Goal: Task Accomplishment & Management: Complete application form

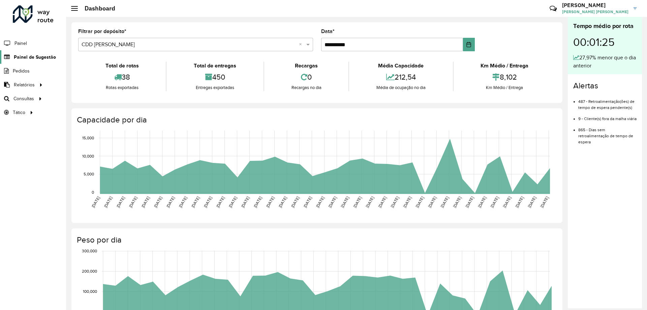
click at [49, 57] on span "Painel de Sugestão" at bounding box center [35, 57] width 42 height 7
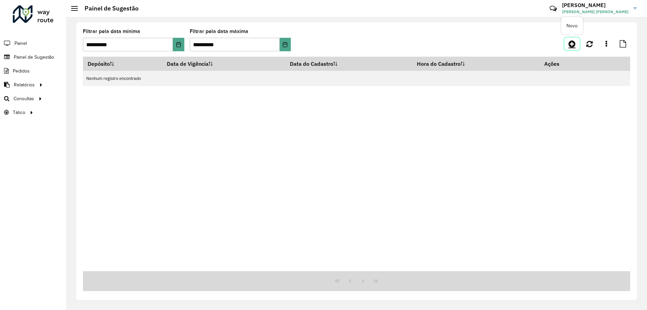
click at [572, 47] on icon at bounding box center [571, 44] width 7 height 8
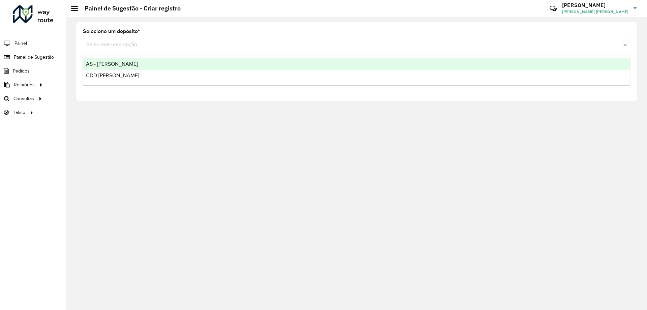
click at [188, 46] on input "text" at bounding box center [349, 45] width 527 height 8
click at [170, 70] on div "CDD [PERSON_NAME]" at bounding box center [356, 75] width 546 height 11
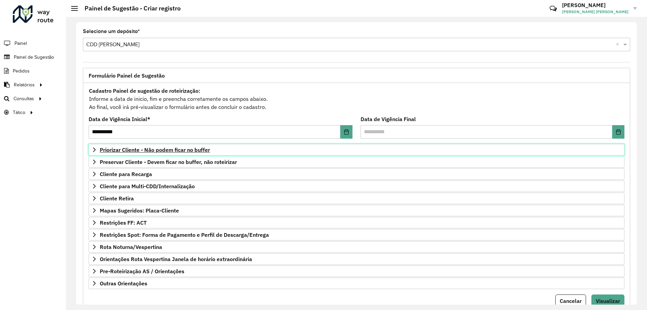
click at [192, 150] on span "Priorizar Cliente - Não podem ficar no buffer" at bounding box center [155, 149] width 110 height 5
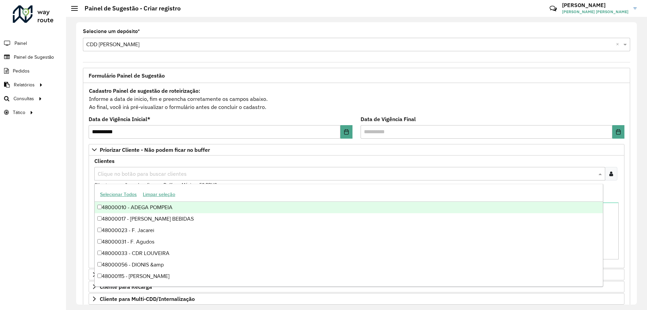
click at [603, 171] on span at bounding box center [601, 173] width 8 height 8
click at [609, 172] on icon at bounding box center [611, 173] width 4 height 5
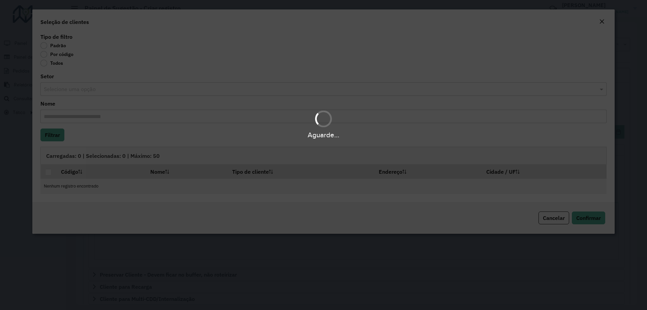
click at [51, 59] on div "Aguarde..." at bounding box center [323, 155] width 647 height 310
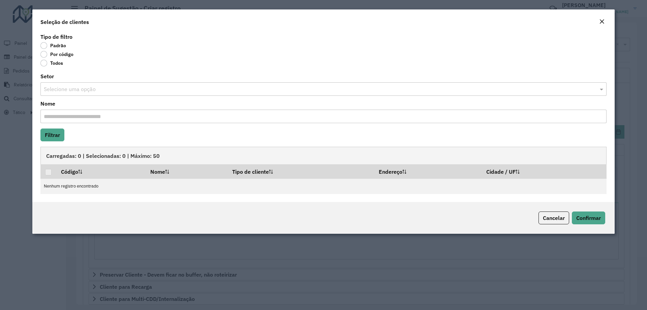
click at [48, 57] on label "Por código" at bounding box center [56, 54] width 33 height 7
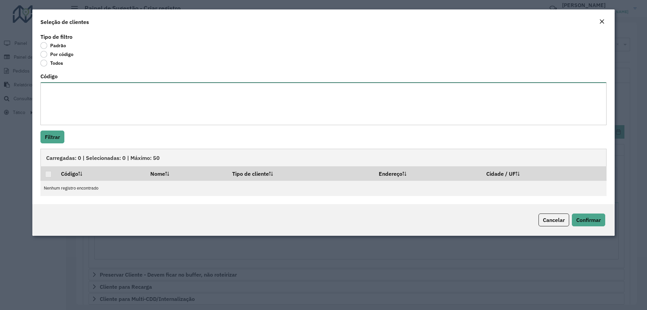
click at [67, 91] on textarea "Código" at bounding box center [323, 103] width 566 height 43
paste textarea "***** ***** ***** ***** ***** ** ***** ***** ***** ***** **** ***** ***** *** *…"
type textarea "***** ***** ***** ***** ***** ** ***** ***** ***** ***** **** ***** ***** *** *…"
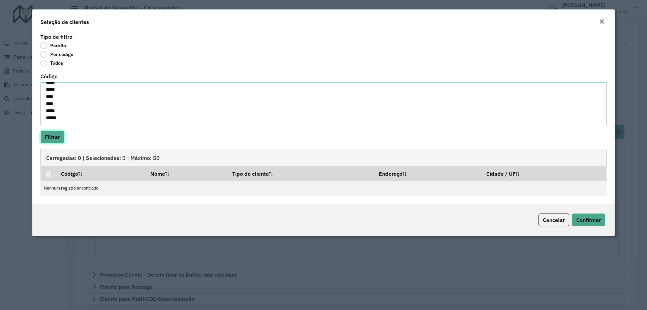
click at [55, 131] on button "Filtrar" at bounding box center [52, 136] width 24 height 13
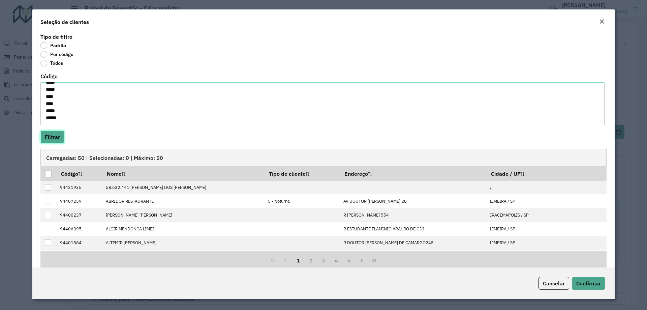
scroll to position [11, 0]
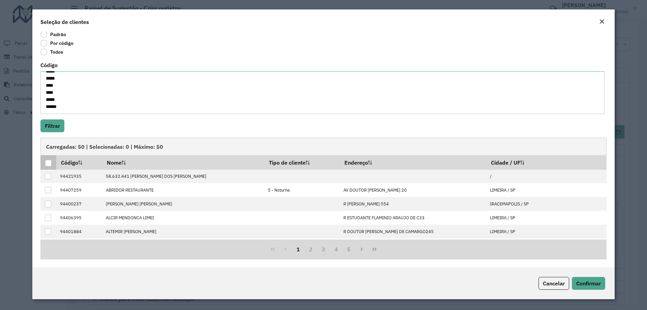
click at [50, 162] on div at bounding box center [48, 163] width 6 height 6
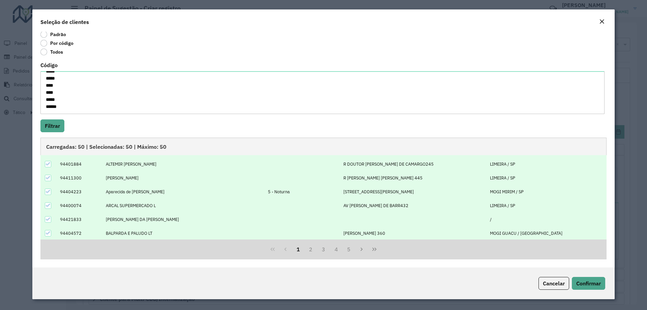
scroll to position [68, 0]
click at [582, 282] on span "Confirmar" at bounding box center [588, 283] width 25 height 7
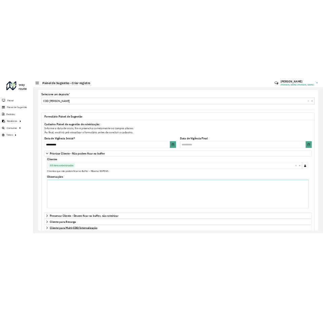
scroll to position [135, 0]
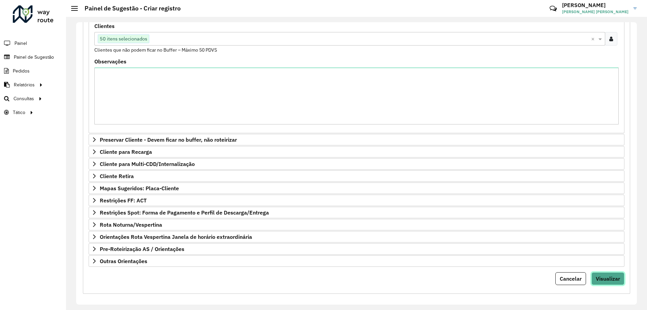
click at [609, 277] on span "Visualizar" at bounding box center [608, 278] width 24 height 7
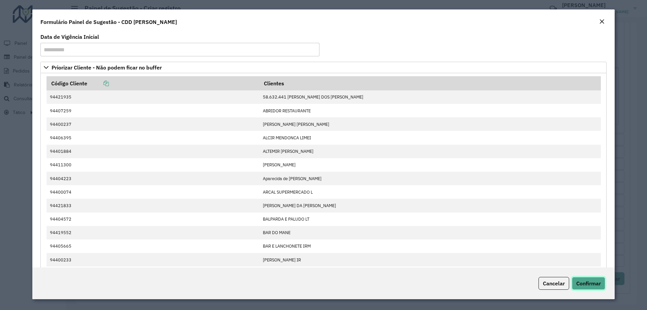
click at [590, 284] on span "Confirmar" at bounding box center [588, 283] width 25 height 7
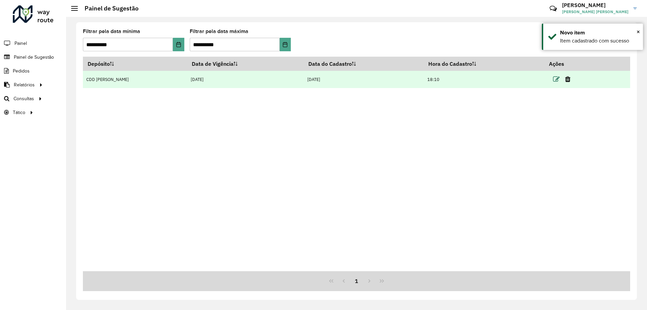
click at [553, 77] on icon at bounding box center [556, 79] width 7 height 7
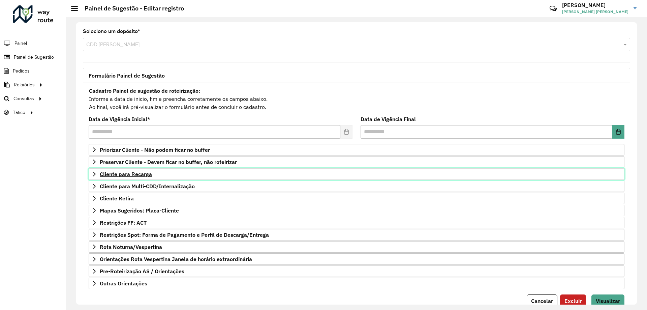
click at [150, 174] on span "Cliente para Recarga" at bounding box center [126, 173] width 52 height 5
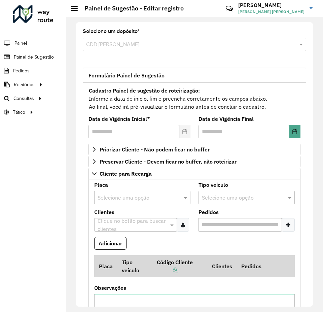
click at [130, 194] on input "text" at bounding box center [136, 198] width 76 height 8
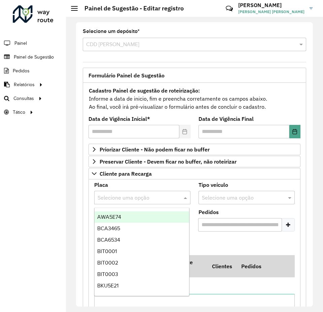
paste input "*******"
type input "*******"
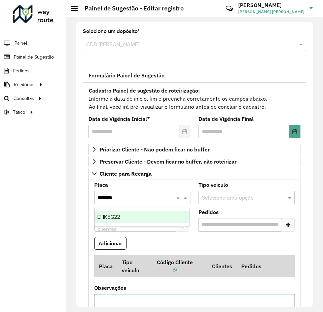
click at [126, 212] on div "EHK5G22" at bounding box center [142, 217] width 95 height 11
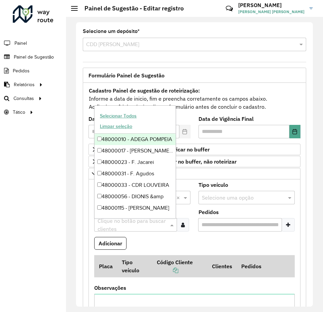
click at [151, 225] on input "text" at bounding box center [132, 225] width 73 height 8
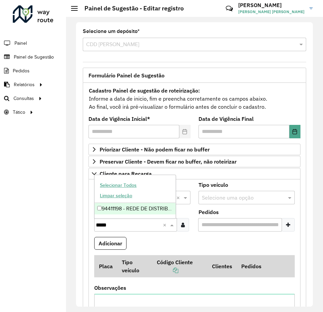
type input "*****"
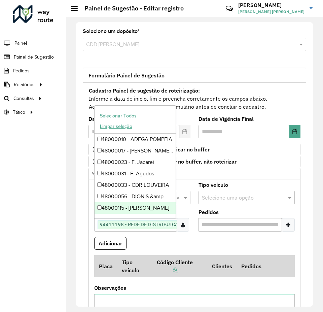
click at [288, 226] on icon at bounding box center [288, 224] width 4 height 5
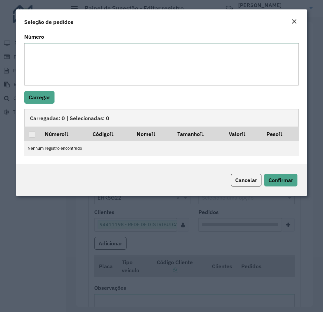
click at [113, 74] on textarea "Número" at bounding box center [161, 64] width 275 height 43
click at [127, 49] on textarea "Número" at bounding box center [161, 64] width 275 height 43
paste textarea "**** **** **** **** ****"
type textarea "**** **** **** **** ****"
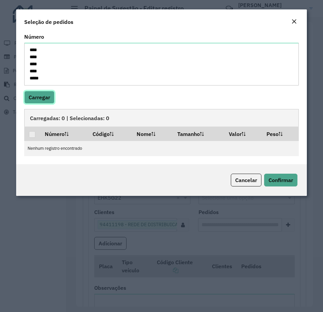
click at [53, 95] on button "Carregar" at bounding box center [39, 97] width 30 height 13
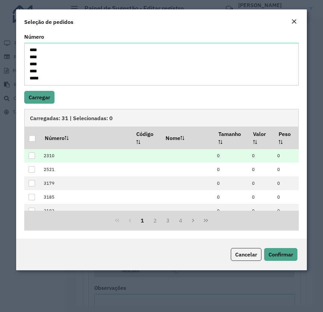
click at [34, 154] on div at bounding box center [32, 156] width 6 height 6
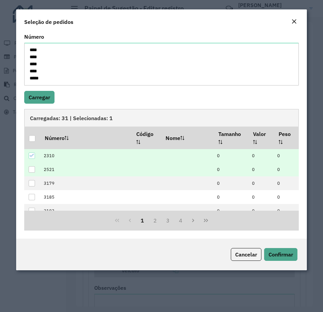
click at [33, 169] on div at bounding box center [32, 169] width 6 height 6
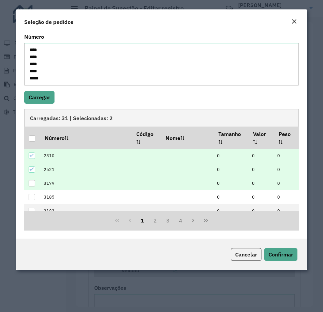
click at [33, 185] on div at bounding box center [32, 183] width 6 height 6
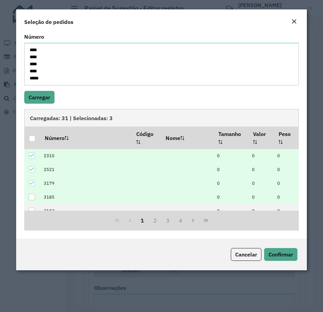
click at [32, 196] on div at bounding box center [32, 197] width 6 height 6
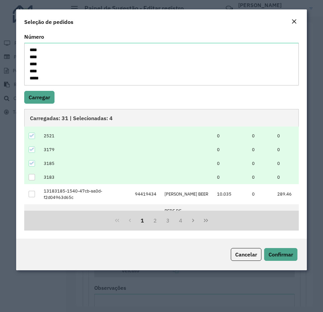
click at [32, 178] on div at bounding box center [32, 177] width 6 height 6
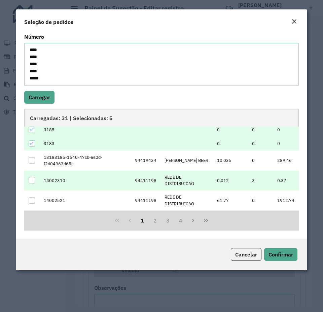
click at [33, 181] on div at bounding box center [32, 180] width 6 height 6
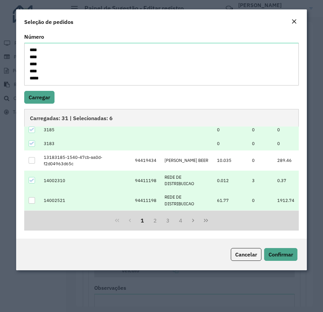
click at [32, 199] on div at bounding box center [32, 200] width 6 height 6
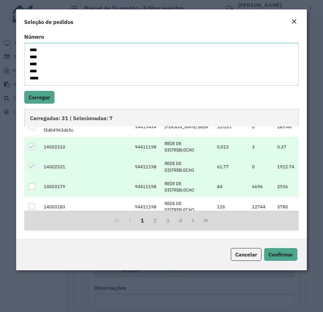
click at [34, 187] on div at bounding box center [32, 187] width 6 height 6
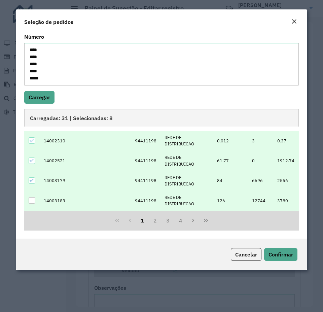
click at [34, 200] on div at bounding box center [32, 200] width 6 height 6
click at [157, 220] on button "2" at bounding box center [155, 220] width 13 height 13
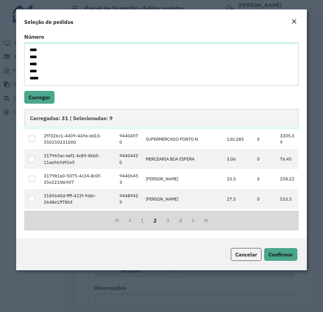
scroll to position [0, 0]
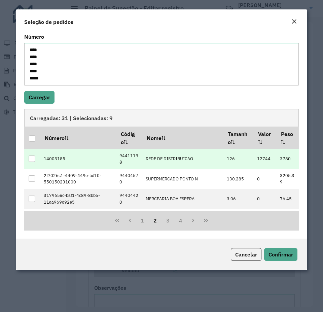
click at [32, 160] on div at bounding box center [32, 159] width 6 height 6
click at [276, 250] on button "Confirmar" at bounding box center [280, 254] width 33 height 13
type input "**********"
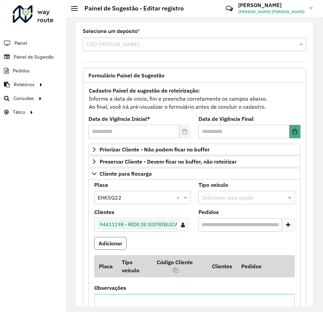
click at [119, 241] on button "Adicionar" at bounding box center [110, 243] width 32 height 13
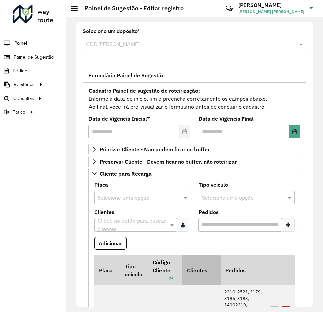
scroll to position [101, 0]
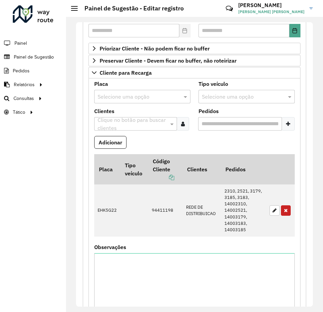
click at [160, 98] on input "text" at bounding box center [136, 97] width 76 height 8
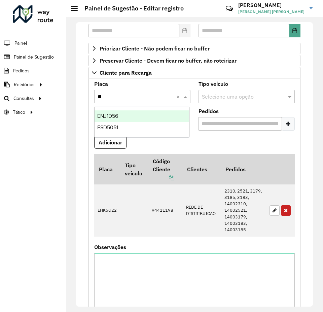
type input "***"
click at [162, 119] on div "ENJ1D56" at bounding box center [142, 115] width 95 height 11
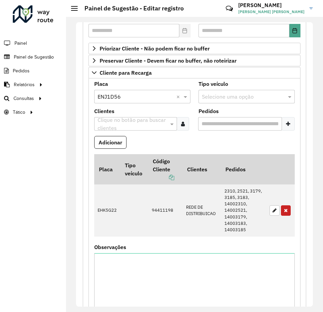
click at [109, 123] on input "text" at bounding box center [132, 124] width 73 height 8
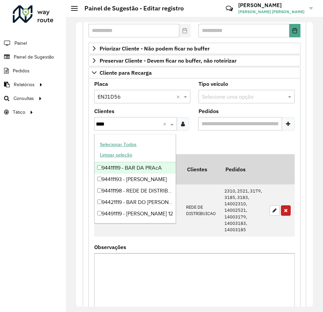
type input "*****"
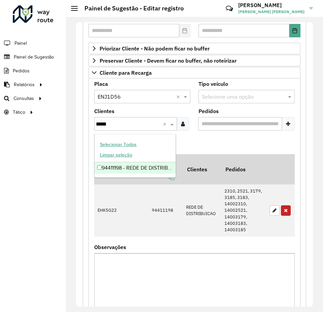
click at [97, 167] on div "94411198 - REDE DE DISTRIBUICAO" at bounding box center [135, 167] width 81 height 11
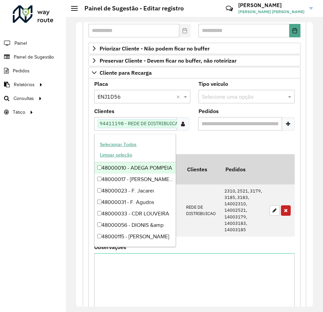
click at [287, 128] on div at bounding box center [288, 123] width 13 height 13
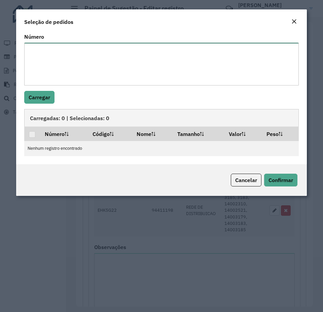
click at [89, 56] on textarea "Número" at bounding box center [161, 64] width 275 height 43
click at [133, 54] on textarea "Número" at bounding box center [161, 64] width 275 height 43
paste textarea "**** **** ****"
type textarea "**** **** ****"
click at [44, 95] on button "Carregar" at bounding box center [39, 97] width 30 height 13
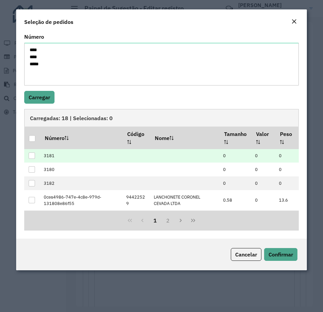
click at [33, 158] on div at bounding box center [32, 156] width 6 height 6
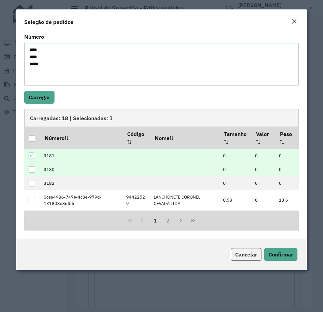
click at [33, 169] on div at bounding box center [32, 169] width 6 height 6
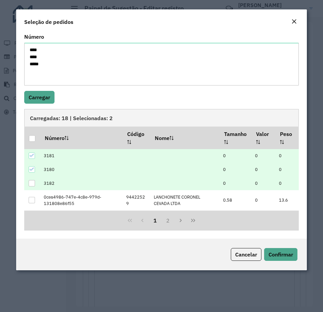
click at [31, 183] on div at bounding box center [32, 183] width 6 height 6
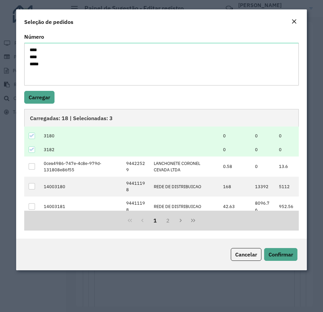
scroll to position [67, 0]
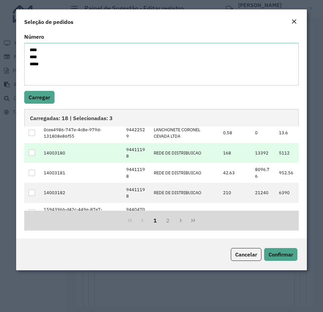
click at [33, 152] on div at bounding box center [32, 153] width 6 height 6
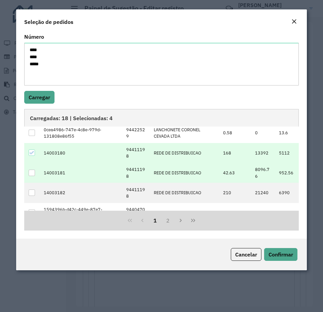
click at [32, 170] on div at bounding box center [32, 173] width 6 height 6
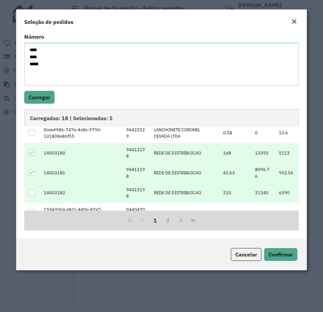
click at [34, 190] on div at bounding box center [32, 193] width 6 height 6
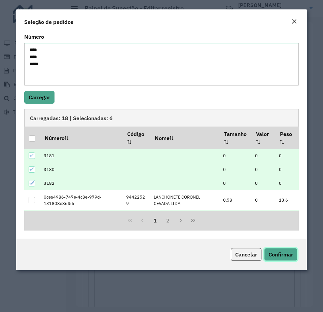
click at [279, 255] on span "Confirmar" at bounding box center [281, 254] width 25 height 7
type input "**********"
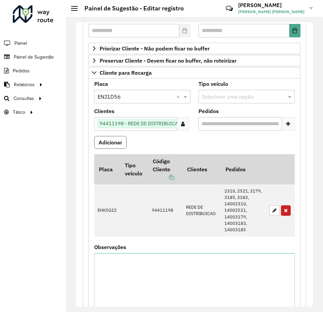
click at [121, 144] on button "Adicionar" at bounding box center [110, 142] width 32 height 13
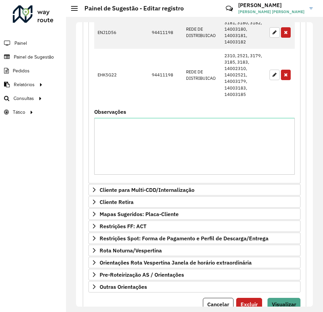
scroll to position [297, 0]
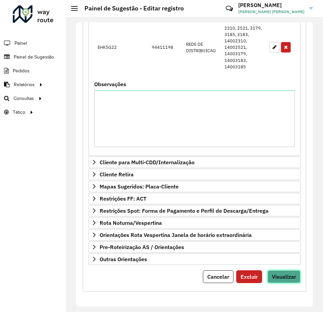
click at [277, 276] on span "Visualizar" at bounding box center [284, 277] width 24 height 7
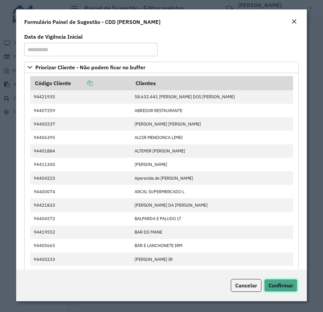
click at [279, 286] on span "Confirmar" at bounding box center [281, 285] width 25 height 7
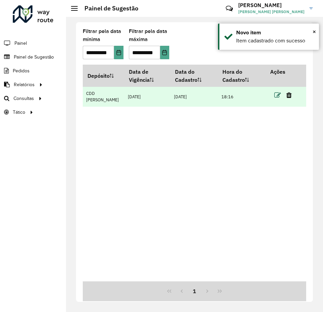
click at [277, 96] on icon at bounding box center [278, 95] width 7 height 7
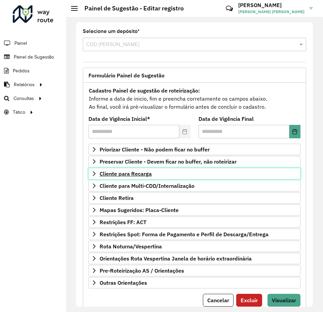
click at [133, 175] on span "Cliente para Recarga" at bounding box center [126, 173] width 52 height 5
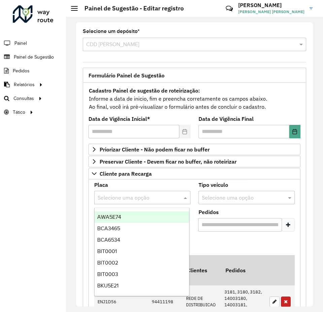
click at [143, 192] on div "Selecione uma opção" at bounding box center [142, 197] width 96 height 13
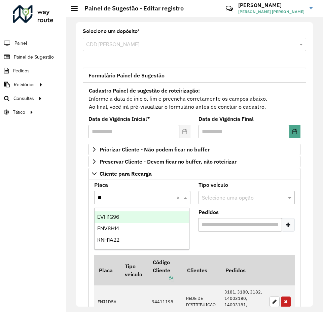
type input "***"
click at [136, 214] on div "FNV8H14" at bounding box center [142, 217] width 95 height 11
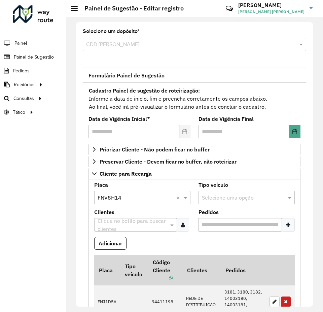
click at [181, 223] on icon at bounding box center [183, 224] width 4 height 5
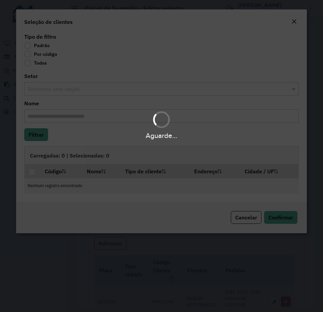
click at [32, 55] on div "Aguarde..." at bounding box center [161, 156] width 323 height 312
click at [31, 55] on div "Aguarde..." at bounding box center [161, 156] width 323 height 312
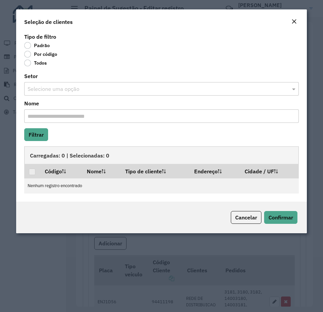
click at [31, 55] on label "Por código" at bounding box center [40, 54] width 33 height 7
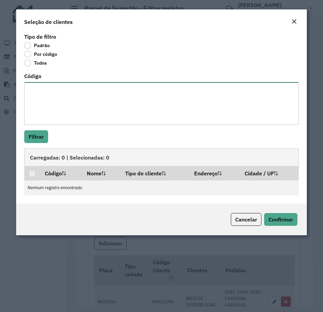
click at [51, 84] on textarea "Código" at bounding box center [161, 103] width 275 height 43
paste textarea "***** *****"
click at [29, 106] on textarea "***** *****" at bounding box center [161, 103] width 275 height 43
paste textarea "*****"
type textarea "***** ***** *****"
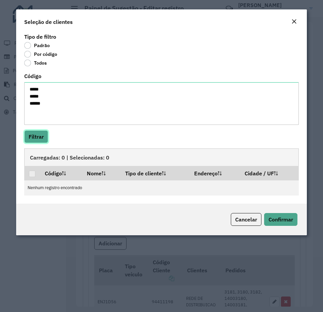
click at [35, 136] on button "Filtrar" at bounding box center [36, 136] width 24 height 13
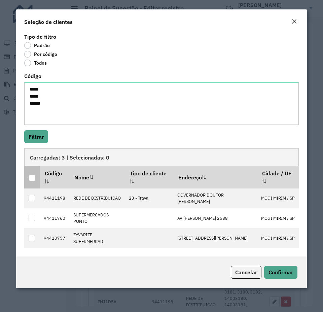
click at [32, 180] on div at bounding box center [32, 178] width 6 height 6
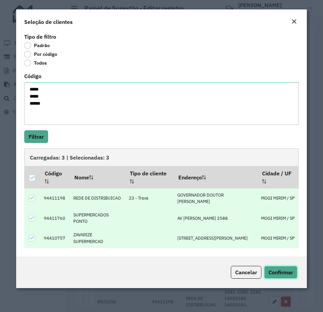
click at [279, 270] on span "Confirmar" at bounding box center [281, 272] width 25 height 7
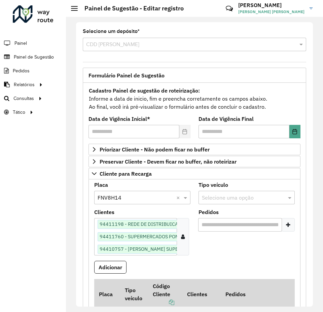
click at [286, 227] on icon at bounding box center [288, 224] width 4 height 5
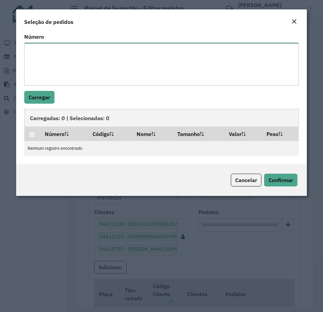
click at [144, 75] on textarea "Número" at bounding box center [161, 64] width 275 height 43
click at [48, 54] on textarea "Número" at bounding box center [161, 64] width 275 height 43
paste textarea "****** ****** **** **** **** ****"
type textarea "****** ****** **** **** **** ****"
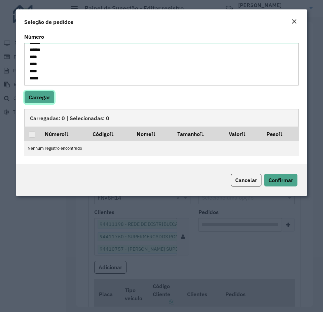
click at [43, 94] on button "Carregar" at bounding box center [39, 97] width 30 height 13
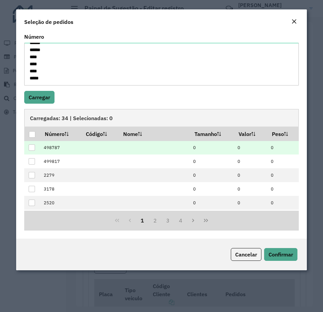
click at [34, 148] on div at bounding box center [32, 148] width 6 height 6
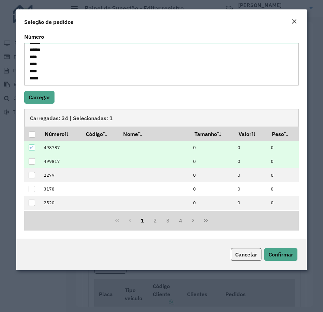
click at [34, 161] on div at bounding box center [32, 161] width 6 height 6
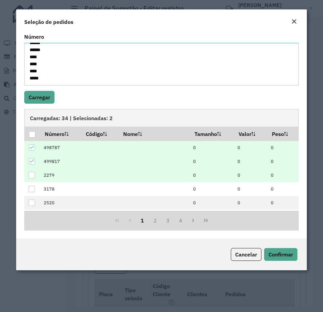
drag, startPoint x: 33, startPoint y: 175, endPoint x: 34, endPoint y: 179, distance: 4.1
click at [33, 175] on div at bounding box center [32, 175] width 6 height 6
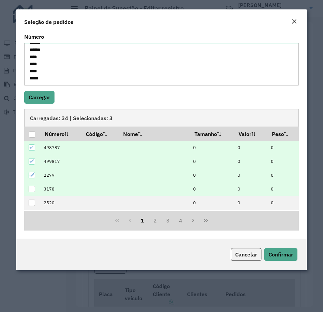
click at [30, 191] on div at bounding box center [32, 189] width 6 height 6
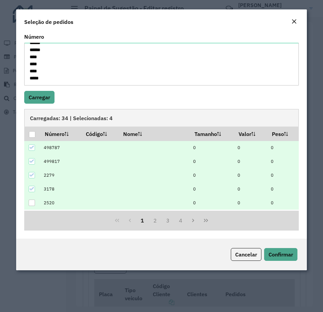
click at [33, 202] on div at bounding box center [32, 203] width 6 height 6
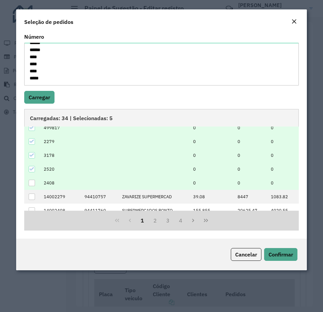
click at [34, 181] on div at bounding box center [32, 183] width 6 height 6
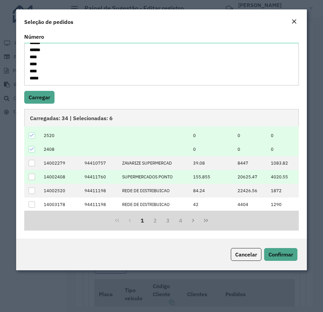
click at [32, 177] on div at bounding box center [32, 177] width 6 height 6
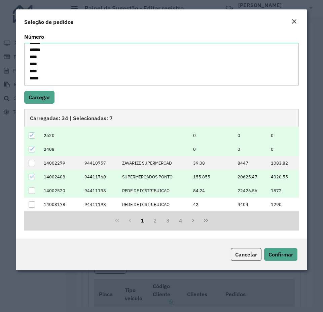
click at [34, 191] on div at bounding box center [32, 191] width 6 height 6
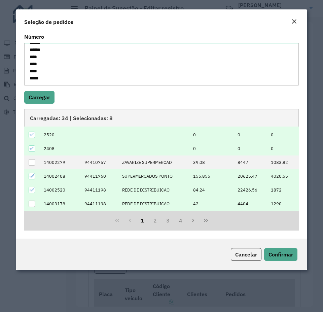
click at [32, 203] on div at bounding box center [32, 204] width 6 height 6
click at [154, 219] on button "2" at bounding box center [155, 220] width 13 height 13
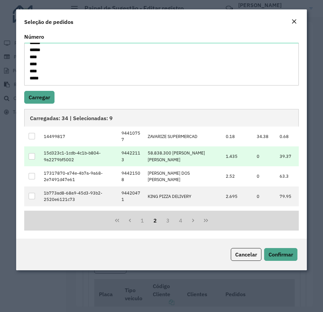
scroll to position [0, 0]
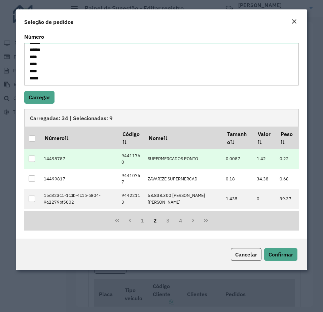
click at [32, 159] on div at bounding box center [32, 159] width 6 height 6
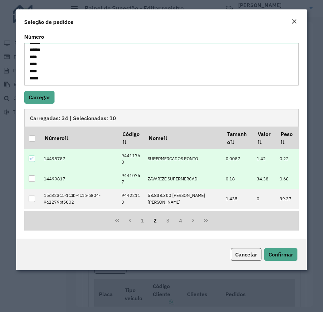
click at [35, 180] on div at bounding box center [32, 179] width 7 height 7
click at [141, 222] on button "1" at bounding box center [142, 220] width 13 height 13
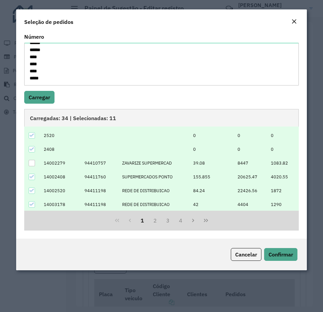
scroll to position [68, 0]
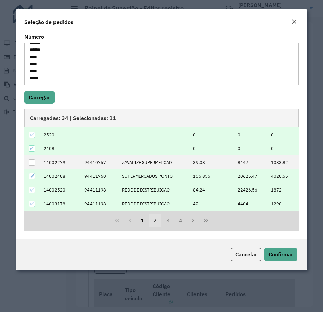
click at [155, 220] on button "2" at bounding box center [155, 220] width 13 height 13
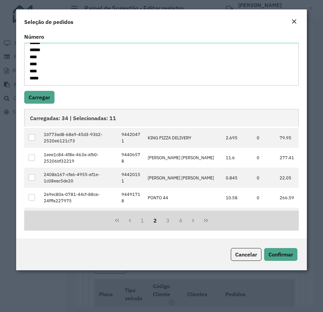
scroll to position [138, 0]
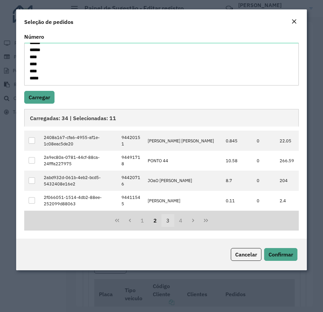
click at [165, 220] on button "3" at bounding box center [168, 220] width 13 height 13
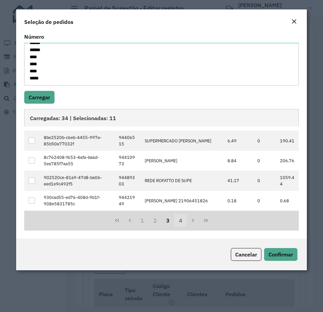
click at [180, 222] on button "4" at bounding box center [181, 220] width 13 height 13
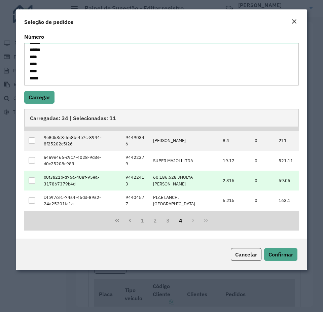
scroll to position [0, 0]
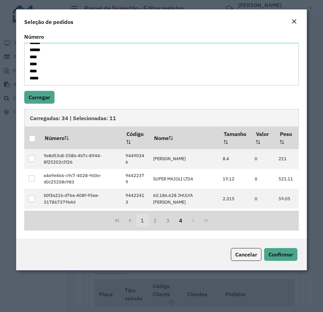
click at [140, 222] on button "1" at bounding box center [142, 220] width 13 height 13
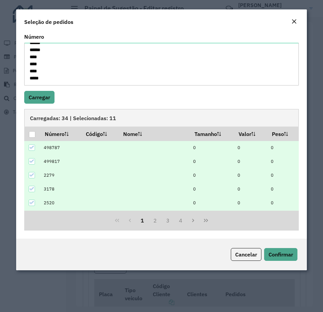
scroll to position [67, 0]
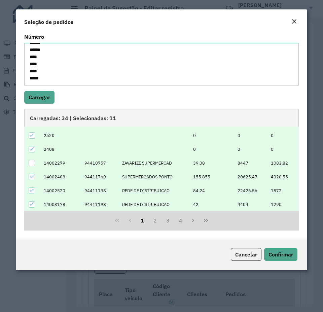
click at [33, 164] on div at bounding box center [32, 163] width 6 height 6
click at [275, 255] on span "Confirmar" at bounding box center [281, 254] width 25 height 7
type input "**********"
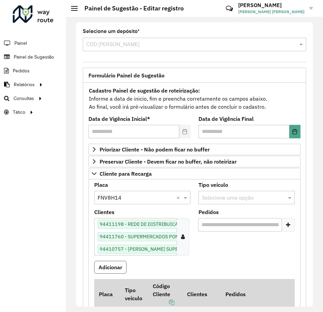
click at [122, 266] on button "Adicionar" at bounding box center [110, 267] width 32 height 13
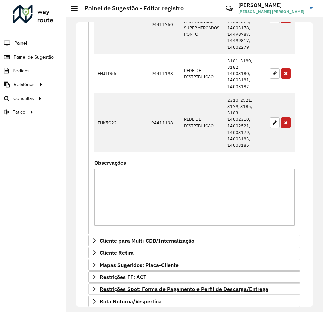
scroll to position [371, 0]
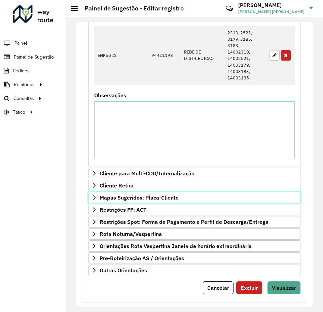
click at [133, 198] on span "Mapas Sugeridos: Placa-Cliente" at bounding box center [139, 197] width 79 height 5
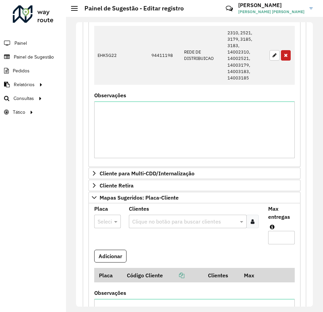
click at [104, 219] on input "text" at bounding box center [101, 222] width 6 height 8
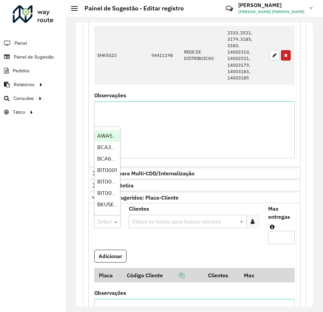
paste input "*******"
type input "*******"
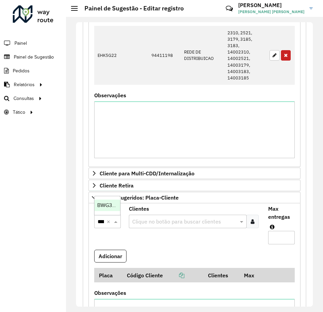
scroll to position [0, 19]
click at [109, 207] on span "BWG3630" at bounding box center [109, 205] width 24 height 6
click at [251, 223] on icon at bounding box center [253, 221] width 4 height 5
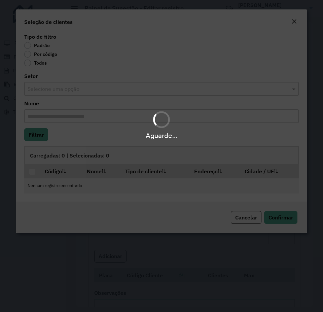
click at [50, 56] on label "Por código" at bounding box center [40, 54] width 33 height 7
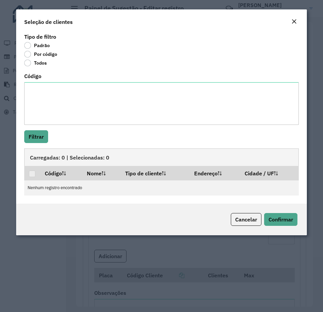
click at [50, 56] on label "Por código" at bounding box center [40, 54] width 33 height 7
drag, startPoint x: 180, startPoint y: 87, endPoint x: 183, endPoint y: 92, distance: 5.4
click at [182, 90] on textarea "Código" at bounding box center [161, 103] width 275 height 43
paste textarea "***** **** **** *****"
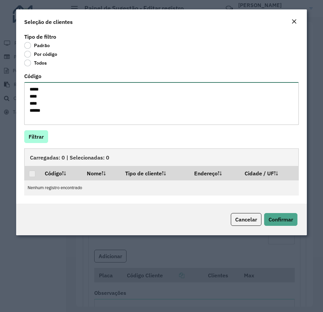
type textarea "***** **** **** *****"
click at [44, 135] on button "Filtrar" at bounding box center [36, 136] width 24 height 13
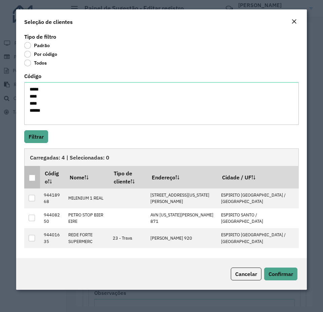
click at [31, 176] on div at bounding box center [32, 178] width 6 height 6
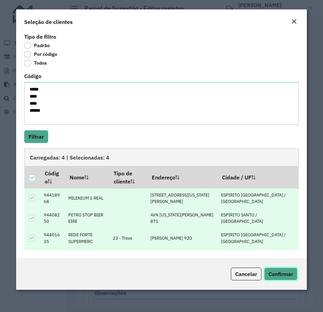
click at [276, 273] on span "Confirmar" at bounding box center [281, 274] width 25 height 7
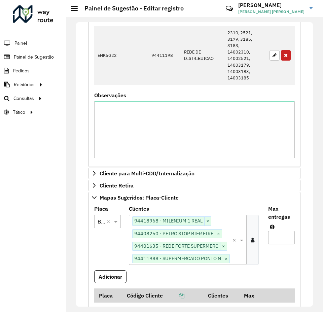
click at [280, 241] on input "Max entregas" at bounding box center [282, 237] width 27 height 13
type input "*"
click at [117, 276] on button "Adicionar" at bounding box center [110, 277] width 32 height 13
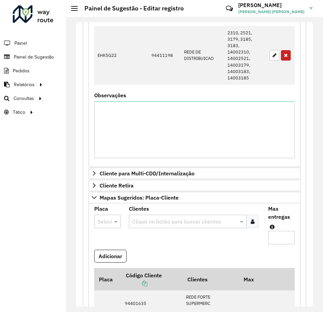
click at [253, 220] on icon at bounding box center [253, 221] width 4 height 5
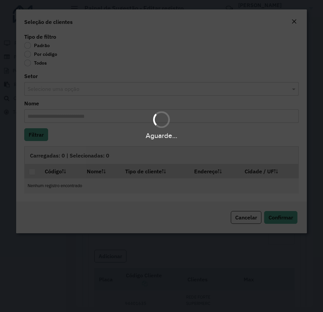
click at [49, 57] on body "**********" at bounding box center [161, 156] width 323 height 312
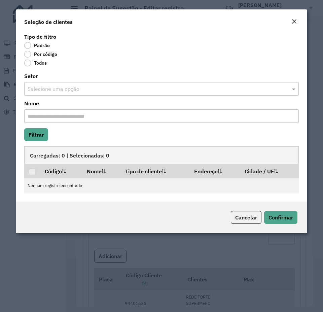
click at [49, 53] on label "Por código" at bounding box center [40, 54] width 33 height 7
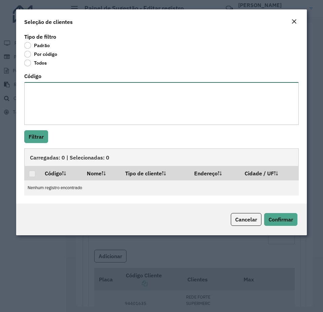
click at [62, 96] on textarea "Código" at bounding box center [161, 103] width 275 height 43
paste textarea "**** **** **** **** ***** **** **** **** *****"
type textarea "**** **** **** **** ***** **** **** **** *****"
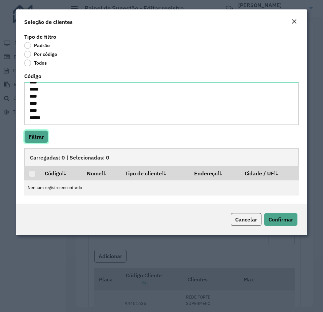
click at [41, 135] on button "Filtrar" at bounding box center [36, 136] width 24 height 13
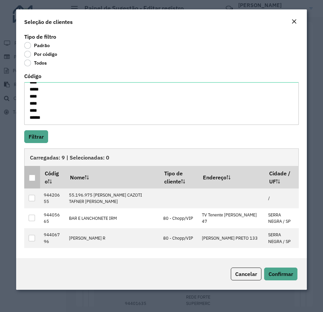
click at [33, 176] on div at bounding box center [32, 178] width 6 height 6
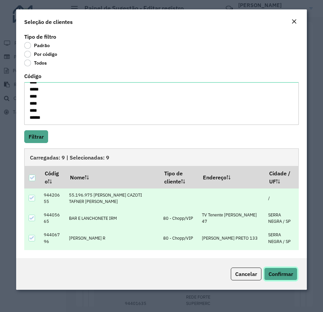
click at [285, 274] on span "Confirmar" at bounding box center [281, 274] width 25 height 7
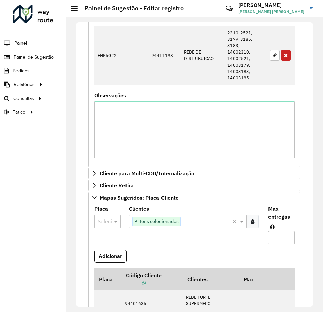
click at [106, 222] on div at bounding box center [107, 221] width 27 height 9
type input "***"
click at [111, 206] on span "DVT1H79" at bounding box center [108, 205] width 22 height 6
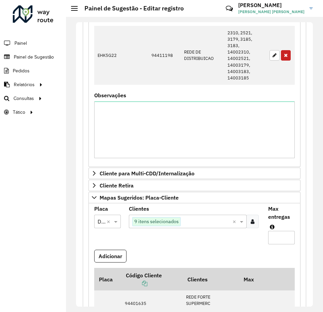
click at [278, 235] on input "Max entregas" at bounding box center [282, 237] width 27 height 13
type input "*"
click at [117, 256] on button "Adicionar" at bounding box center [110, 256] width 32 height 13
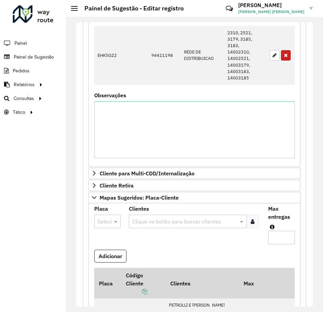
click at [228, 221] on input "text" at bounding box center [184, 222] width 107 height 8
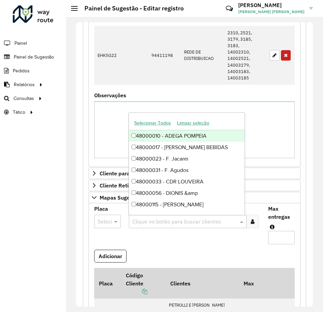
click at [251, 223] on icon at bounding box center [253, 221] width 4 height 5
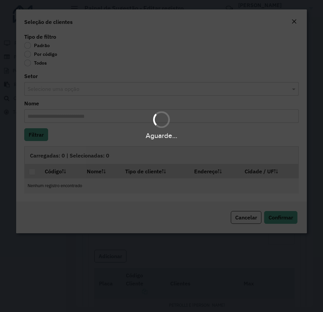
click at [41, 56] on div "Aguarde..." at bounding box center [161, 156] width 323 height 312
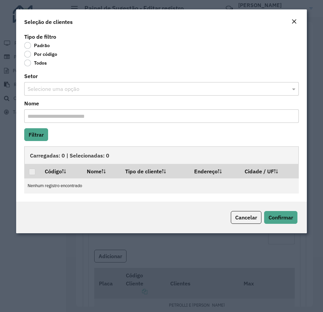
click at [43, 56] on label "Por código" at bounding box center [40, 54] width 33 height 7
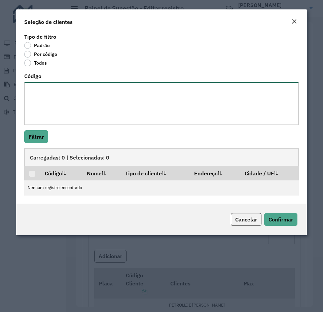
click at [48, 89] on textarea "Código" at bounding box center [161, 103] width 275 height 43
paste textarea "**** ***** *** ****"
type textarea "**** ***** *** ****"
click at [44, 132] on button "Filtrar" at bounding box center [36, 136] width 24 height 13
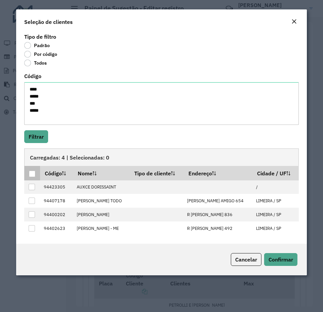
click at [33, 177] on div at bounding box center [32, 174] width 6 height 6
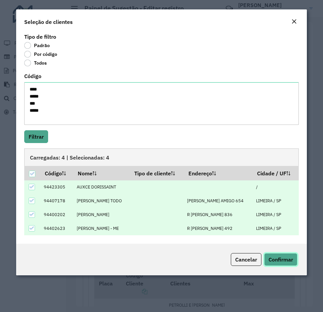
click at [288, 258] on span "Confirmar" at bounding box center [281, 259] width 25 height 7
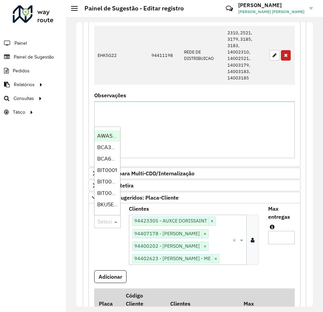
click at [105, 222] on div at bounding box center [107, 221] width 27 height 9
type input "***"
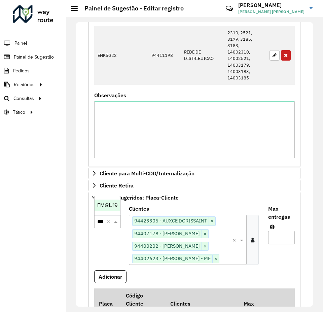
click at [106, 205] on span "FMG1J19" at bounding box center [107, 205] width 20 height 6
click at [279, 237] on input "Max entregas" at bounding box center [282, 237] width 27 height 13
type input "*"
click at [115, 272] on button "Adicionar" at bounding box center [110, 277] width 32 height 13
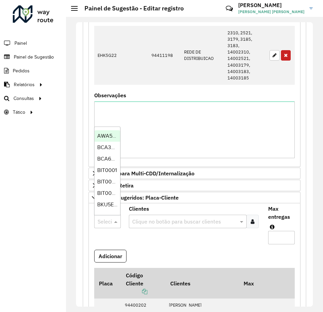
click at [109, 222] on div at bounding box center [107, 221] width 27 height 9
type input "***"
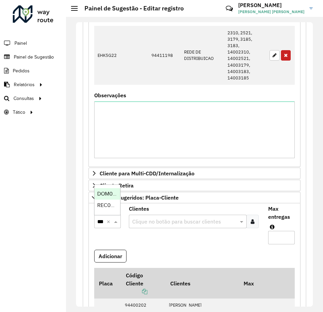
scroll to position [0, 3]
click at [104, 206] on span "REC0023" at bounding box center [108, 205] width 23 height 6
click at [218, 221] on input "text" at bounding box center [184, 222] width 107 height 8
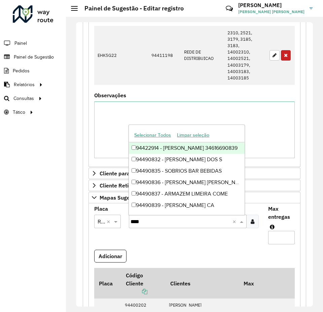
type input "*****"
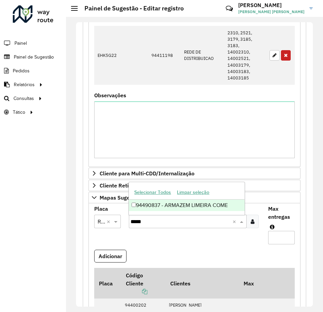
click at [134, 208] on div "94490837 - ARMAZEM LIMEIRA COME" at bounding box center [187, 205] width 116 height 11
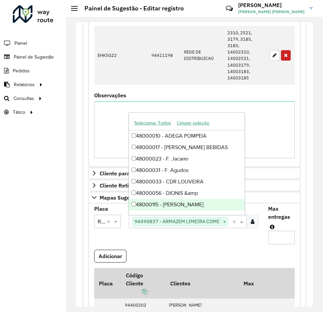
click at [278, 237] on input "Max entregas" at bounding box center [282, 237] width 27 height 13
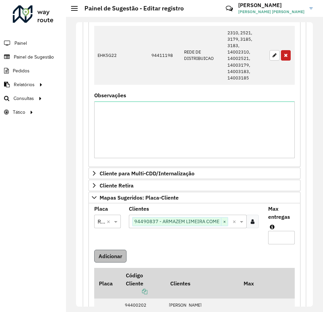
type input "*"
click at [101, 260] on button "Adicionar" at bounding box center [110, 256] width 32 height 13
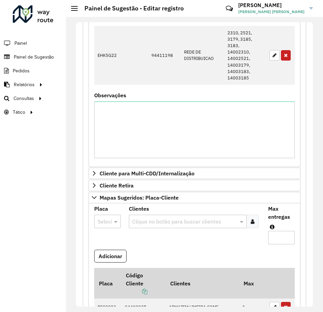
click at [107, 221] on div at bounding box center [107, 221] width 27 height 9
type input "***"
click at [108, 207] on span "RHT5F12" at bounding box center [107, 205] width 21 height 6
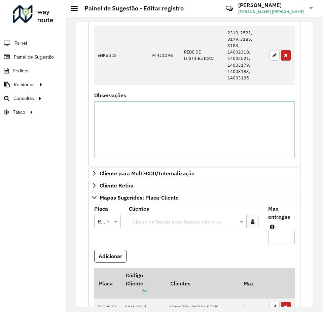
click at [252, 219] on icon at bounding box center [253, 221] width 4 height 5
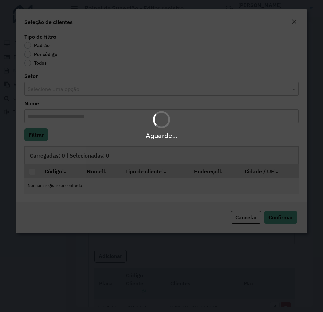
click at [45, 56] on div "Aguarde..." at bounding box center [161, 156] width 323 height 312
click at [46, 56] on div "Aguarde..." at bounding box center [161, 156] width 323 height 312
click at [45, 54] on div "Aguarde..." at bounding box center [161, 156] width 323 height 312
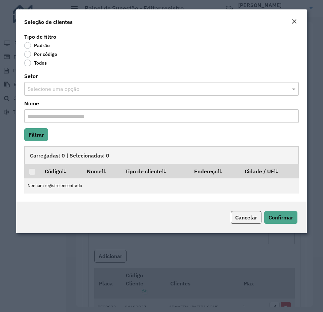
click at [29, 54] on label "Por código" at bounding box center [40, 54] width 33 height 7
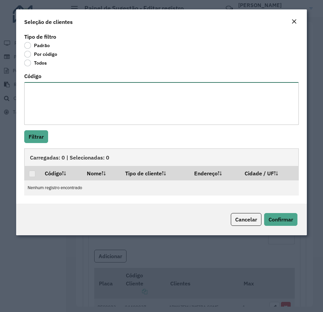
click at [37, 87] on textarea "Código" at bounding box center [161, 103] width 275 height 43
paste textarea "**** ***** ****"
type textarea "**** ***** ****"
click at [29, 129] on div "Tipo de filtro Padrão Por código Todos Código **** ***** **** Filtrar Carregada…" at bounding box center [161, 118] width 291 height 172
click at [31, 133] on button "Filtrar" at bounding box center [36, 136] width 24 height 13
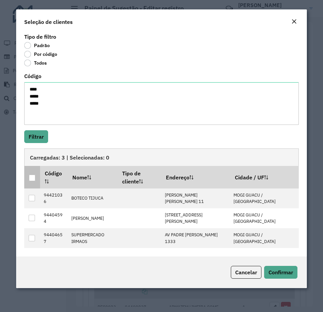
click at [31, 175] on div at bounding box center [32, 178] width 6 height 6
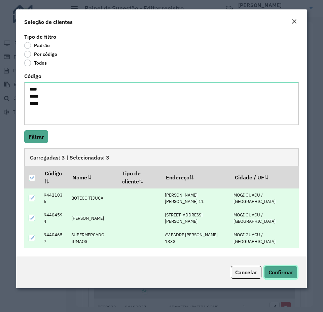
click at [283, 269] on span "Confirmar" at bounding box center [281, 272] width 25 height 7
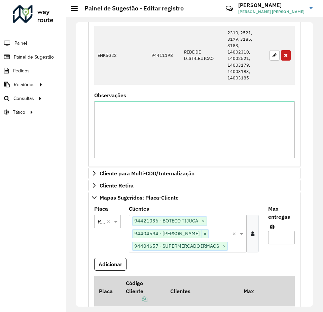
click at [279, 242] on input "Max entregas" at bounding box center [282, 237] width 27 height 13
type input "*"
drag, startPoint x: 123, startPoint y: 273, endPoint x: 121, endPoint y: 263, distance: 10.1
click at [123, 272] on formly-wrapper-form-field "Adicionar" at bounding box center [110, 267] width 32 height 18
click at [121, 261] on button "Adicionar" at bounding box center [110, 264] width 32 height 13
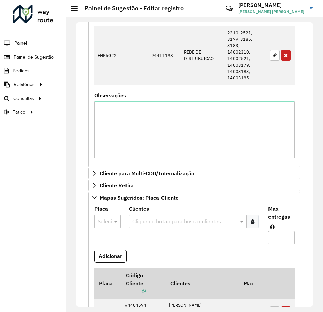
click at [102, 224] on input "text" at bounding box center [101, 222] width 6 height 8
type input "***"
click at [113, 203] on span "RHT5F26" at bounding box center [108, 205] width 22 height 6
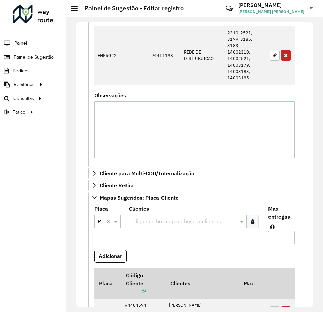
click at [255, 224] on div at bounding box center [253, 221] width 12 height 13
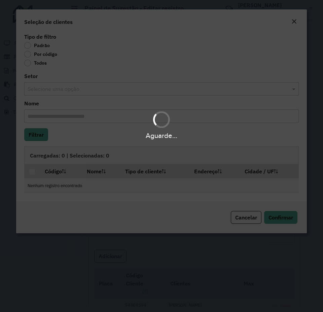
click at [54, 56] on body "**********" at bounding box center [161, 156] width 323 height 312
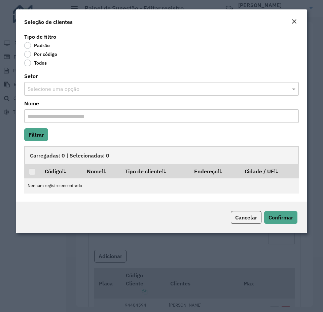
click at [49, 55] on label "Por código" at bounding box center [40, 54] width 33 height 7
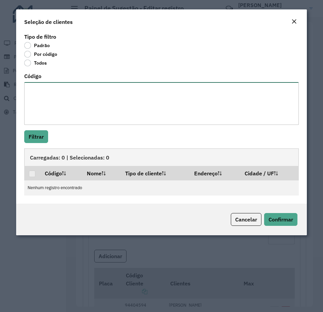
click at [64, 86] on textarea "Código" at bounding box center [161, 103] width 275 height 43
paste textarea "***** ***** **** **** *****"
type textarea "***** ***** **** **** *****"
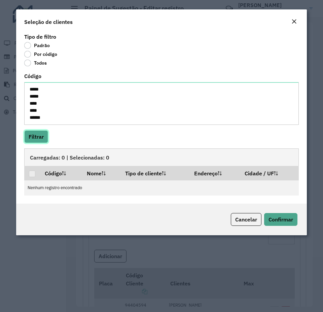
click at [41, 138] on button "Filtrar" at bounding box center [36, 136] width 24 height 13
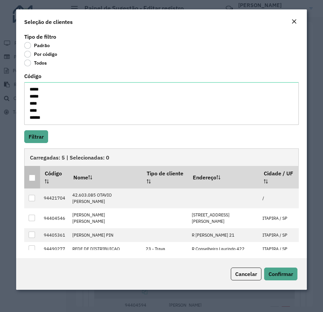
click at [32, 179] on div at bounding box center [32, 178] width 6 height 6
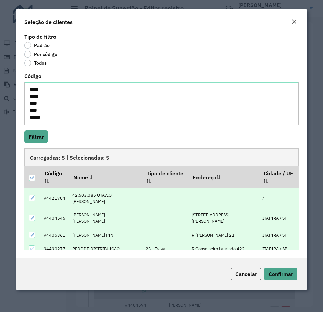
scroll to position [38, 0]
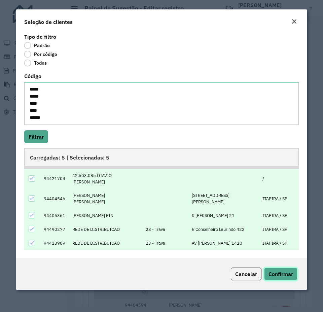
click at [286, 276] on span "Confirmar" at bounding box center [281, 274] width 25 height 7
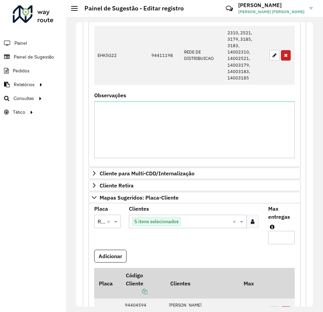
click at [279, 235] on input "Max entregas" at bounding box center [282, 237] width 27 height 13
type input "*"
click at [114, 256] on button "Adicionar" at bounding box center [110, 256] width 32 height 13
click at [104, 220] on div at bounding box center [107, 221] width 27 height 9
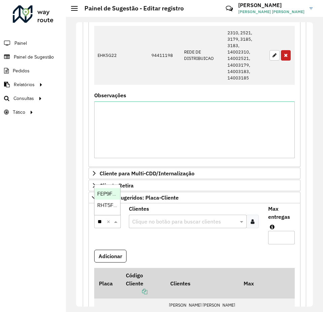
type input "***"
click at [112, 203] on span "RHT5F68" at bounding box center [108, 205] width 22 height 6
click at [255, 221] on div at bounding box center [253, 221] width 12 height 13
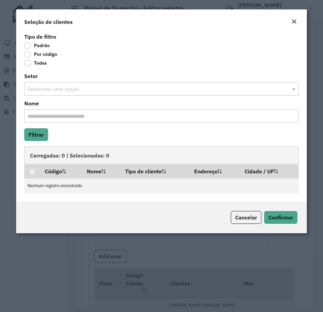
click at [43, 54] on body "**********" at bounding box center [161, 156] width 323 height 312
click at [43, 54] on label "Por código" at bounding box center [40, 54] width 33 height 7
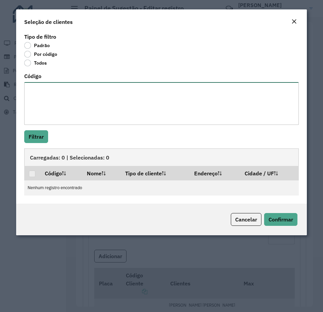
click at [65, 118] on textarea "Código" at bounding box center [161, 103] width 275 height 43
paste textarea "***** **** ***** **** *****"
type textarea "***** **** ***** **** *****"
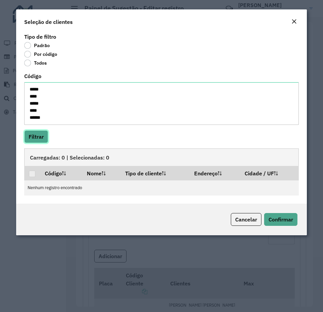
click at [43, 134] on button "Filtrar" at bounding box center [36, 136] width 24 height 13
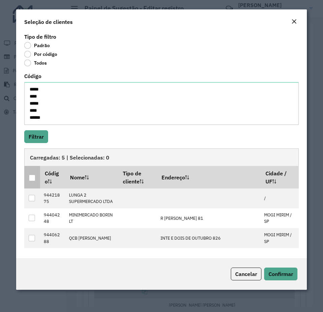
click at [34, 179] on div at bounding box center [32, 178] width 6 height 6
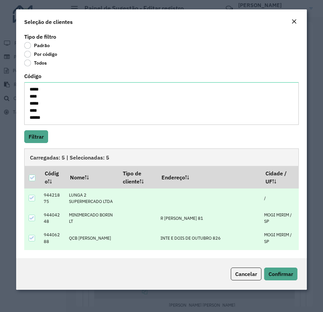
scroll to position [38, 0]
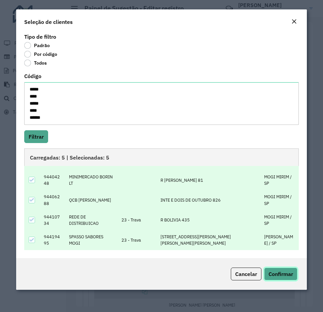
click at [280, 274] on span "Confirmar" at bounding box center [281, 274] width 25 height 7
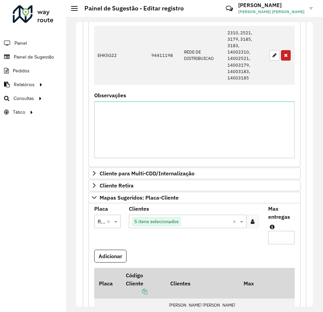
click at [284, 240] on input "Max entregas" at bounding box center [282, 237] width 27 height 13
type input "*"
click at [119, 253] on button "Adicionar" at bounding box center [110, 256] width 32 height 13
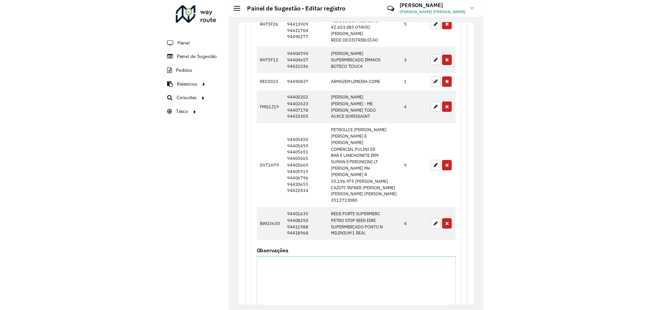
scroll to position [831, 0]
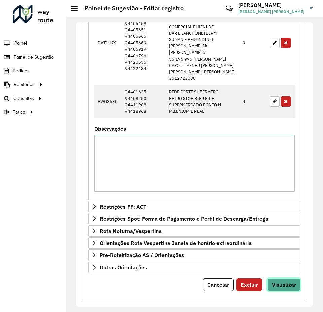
click at [273, 282] on span "Visualizar" at bounding box center [284, 285] width 24 height 7
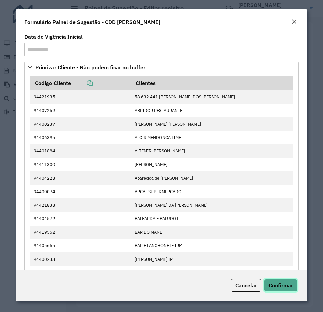
click at [280, 282] on button "Confirmar" at bounding box center [280, 285] width 33 height 13
